Goal: Task Accomplishment & Management: Complete application form

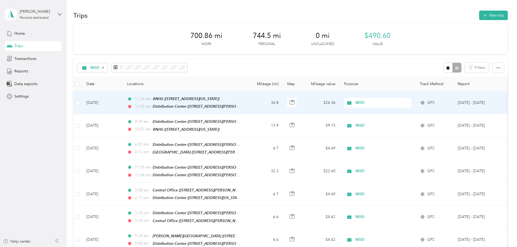
click at [283, 104] on td "34.8" at bounding box center [265, 102] width 36 height 23
click at [290, 104] on div at bounding box center [258, 123] width 517 height 247
click at [290, 247] on div at bounding box center [257, 247] width 515 height 0
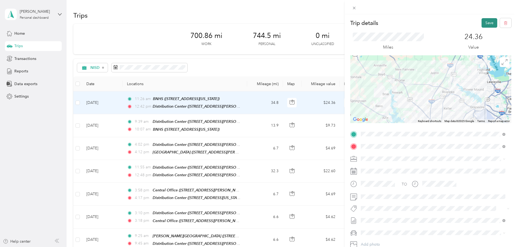
click at [484, 20] on button "Save" at bounding box center [490, 22] width 16 height 9
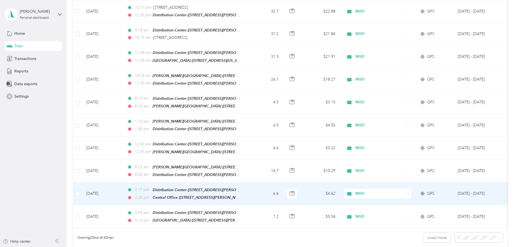
scroll to position [460, 0]
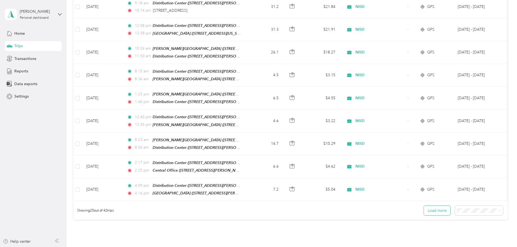
click at [424, 206] on button "Load more" at bounding box center [437, 210] width 27 height 9
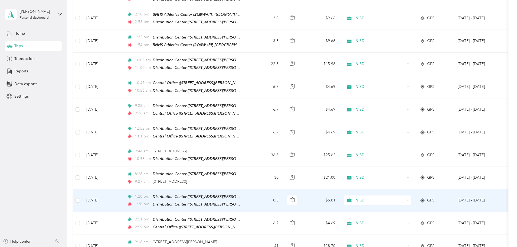
scroll to position [731, 0]
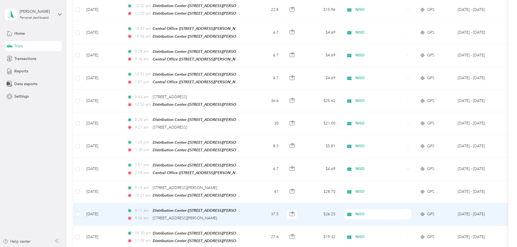
click at [283, 203] on td "37.5" at bounding box center [265, 214] width 36 height 22
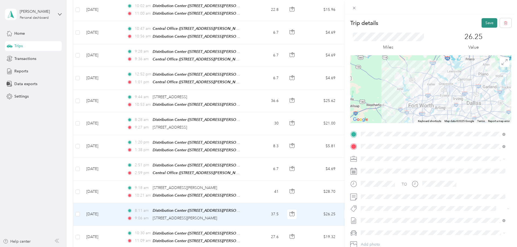
click at [485, 18] on button "Save" at bounding box center [490, 22] width 16 height 9
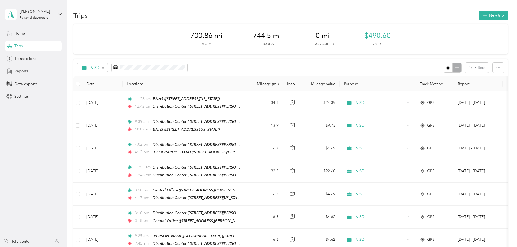
click at [25, 74] on div "Reports" at bounding box center [33, 71] width 57 height 10
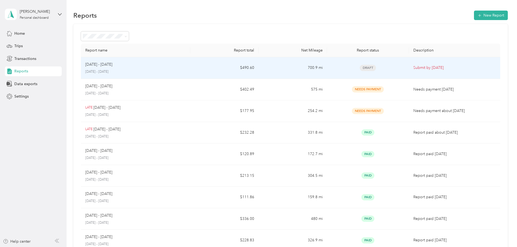
click at [213, 70] on td "$490.60" at bounding box center [224, 68] width 68 height 22
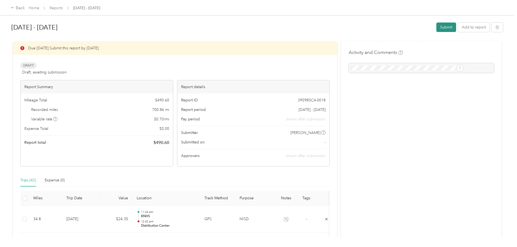
click at [437, 27] on button "Submit" at bounding box center [447, 26] width 20 height 9
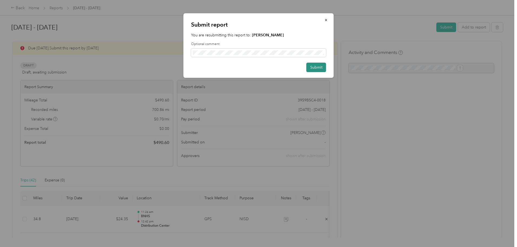
click at [318, 66] on button "Submit" at bounding box center [317, 67] width 20 height 9
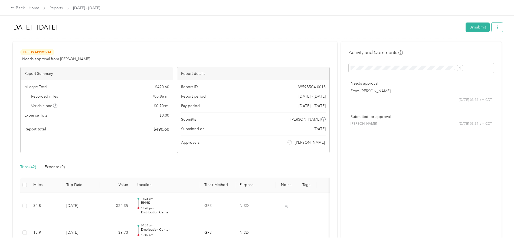
click at [492, 28] on button "button" at bounding box center [497, 26] width 11 height 9
click at [446, 40] on span "Copy share link" at bounding box center [442, 38] width 27 height 6
click at [492, 26] on button "button" at bounding box center [497, 26] width 11 height 9
click at [446, 44] on span "Download" at bounding box center [438, 47] width 18 height 6
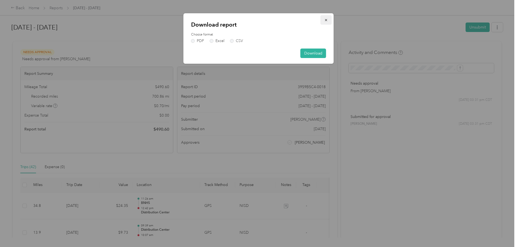
click at [329, 20] on button "button" at bounding box center [326, 19] width 11 height 9
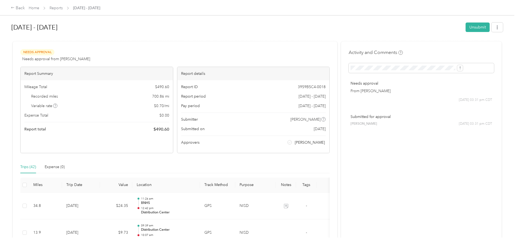
click at [329, 20] on div "Download report Choose format PDF Excel CSV Download" at bounding box center [259, 38] width 150 height 50
